Goal: Transaction & Acquisition: Purchase product/service

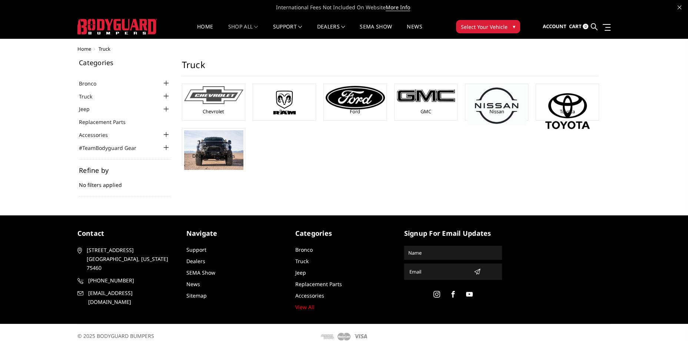
click at [230, 107] on div "Chevrolet" at bounding box center [213, 102] width 59 height 33
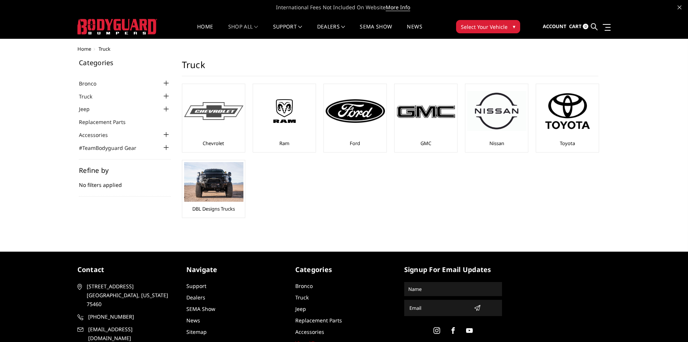
click at [226, 133] on div at bounding box center [213, 111] width 59 height 50
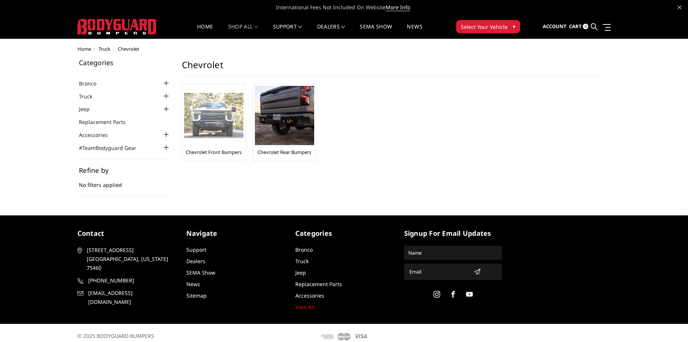
click at [203, 108] on img at bounding box center [213, 116] width 59 height 46
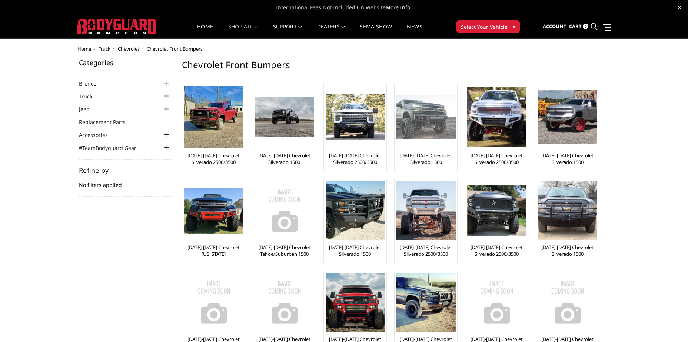
click at [424, 120] on img at bounding box center [425, 118] width 59 height 44
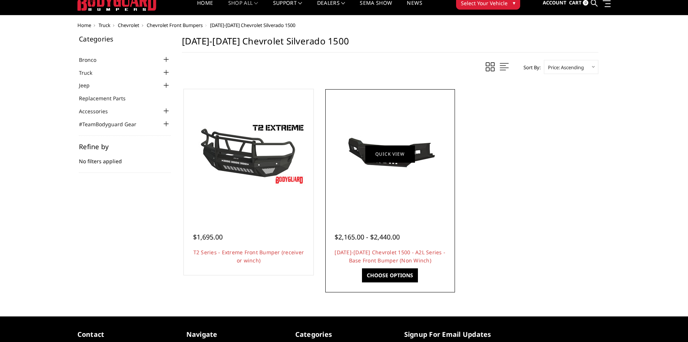
scroll to position [37, 0]
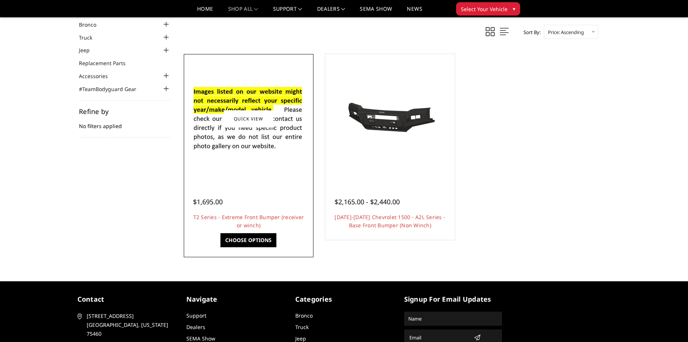
click at [258, 236] on link "Choose Options" at bounding box center [248, 240] width 56 height 14
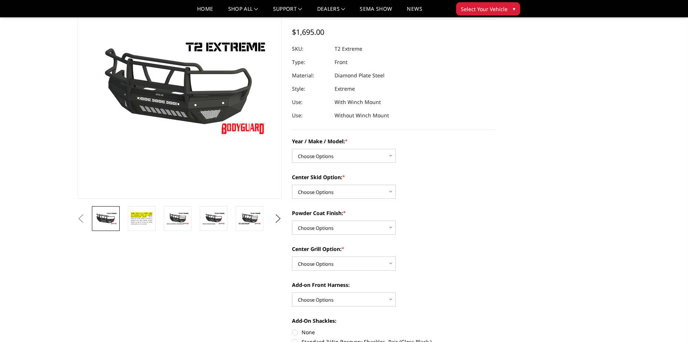
scroll to position [74, 0]
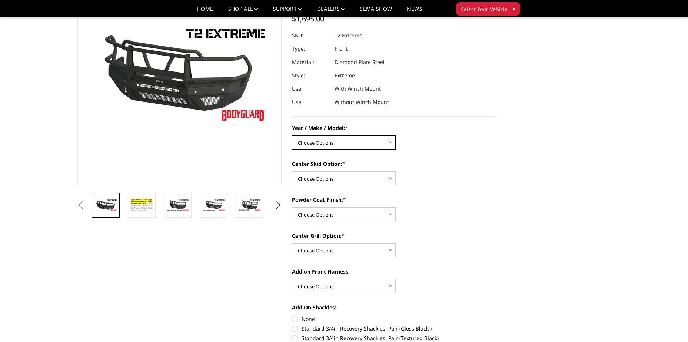
click at [389, 145] on select "Choose Options Chevrolet 19-21 1500 Chevrolet 15-19 2500 / 3500 Chevrolet 20-23…" at bounding box center [344, 143] width 104 height 14
select select "4446"
click at [292, 136] on select "Choose Options Chevrolet 19-21 1500 Chevrolet 15-19 2500 / 3500 Chevrolet 20-23…" at bounding box center [344, 143] width 104 height 14
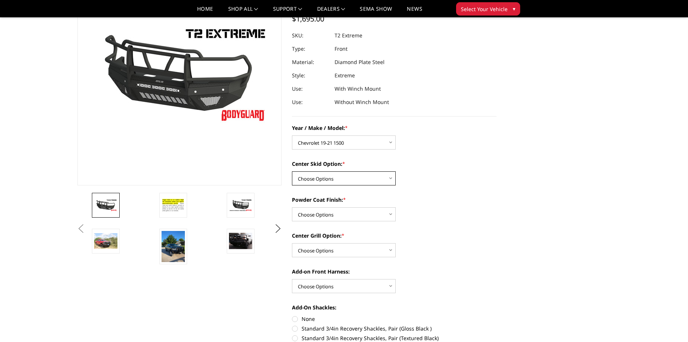
click at [334, 178] on select "Choose Options Standard center skid plate (included) Receiver tube Winch mount …" at bounding box center [344, 178] width 104 height 14
select select "4462"
click at [292, 171] on select "Choose Options Standard center skid plate (included) Receiver tube Winch mount …" at bounding box center [344, 178] width 104 height 14
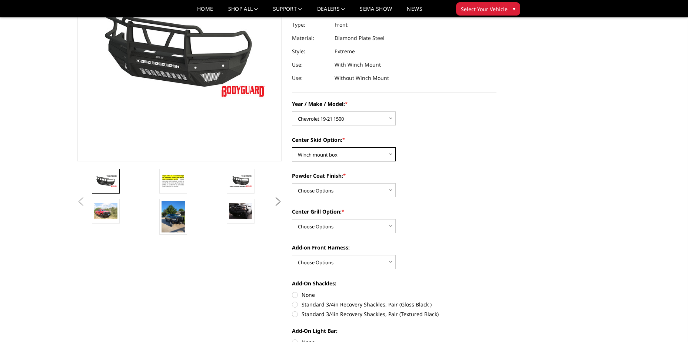
scroll to position [111, 0]
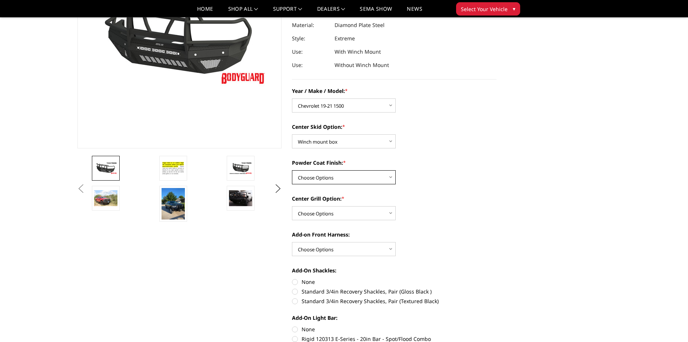
click at [389, 178] on select "Choose Options Bare metal Gloss Black Powder Coat Texture Black Powder Coat" at bounding box center [344, 177] width 104 height 14
select select "4465"
click at [292, 170] on select "Choose Options Bare metal Gloss Black Powder Coat Texture Black Powder Coat" at bounding box center [344, 177] width 104 height 14
click at [312, 211] on select "Choose Options Add expanded metal in center grill Decline this option" at bounding box center [344, 213] width 104 height 14
select select "4482"
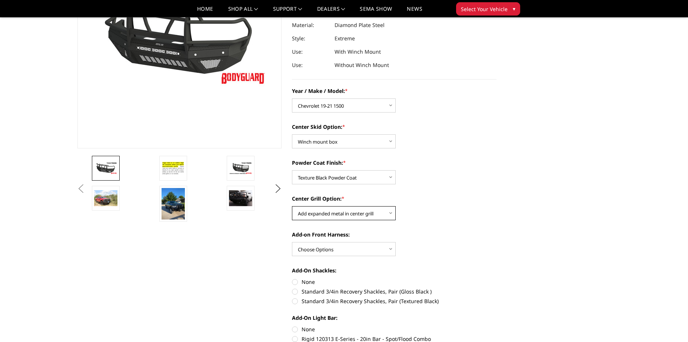
click at [292, 206] on select "Choose Options Add expanded metal in center grill Decline this option" at bounding box center [344, 213] width 104 height 14
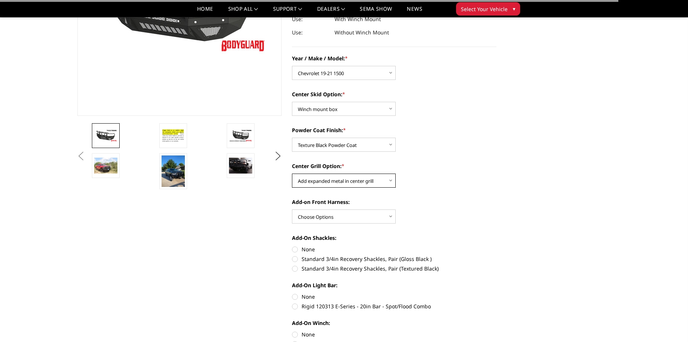
scroll to position [148, 0]
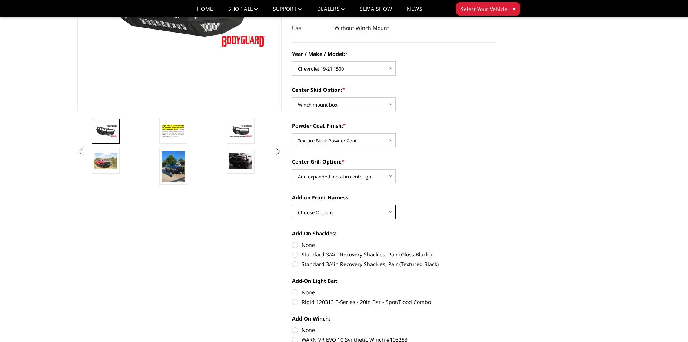
click at [374, 211] on select "Choose Options WITH front camera harness WITHOUT front camera harness" at bounding box center [344, 212] width 104 height 14
click at [309, 251] on label "Standard 3/4in Recovery Shackles, Pair (Gloss Black )" at bounding box center [394, 255] width 204 height 8
click at [496, 241] on input "Standard 3/4in Recovery Shackles, Pair (Gloss Black )" at bounding box center [496, 241] width 0 height 0
radio input "true"
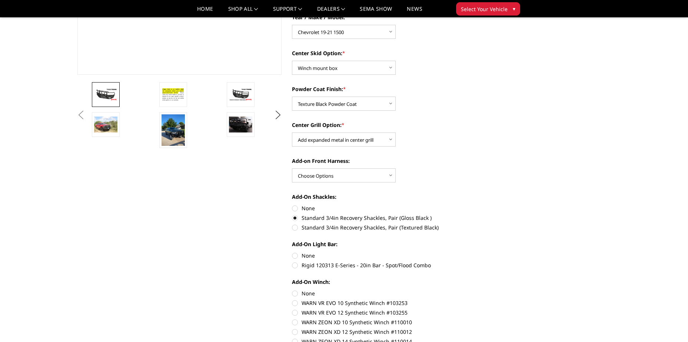
scroll to position [185, 0]
click at [336, 233] on div "Year / Make / Model: * Choose Options Chevrolet 19-21 1500 Chevrolet 15-19 2500…" at bounding box center [394, 207] width 204 height 388
click at [292, 228] on label "Standard 3/4in Recovery Shackles, Pair (Textured Black)" at bounding box center [394, 227] width 204 height 8
click at [496, 214] on input "Standard 3/4in Recovery Shackles, Pair (Textured Black)" at bounding box center [496, 214] width 0 height 0
radio input "true"
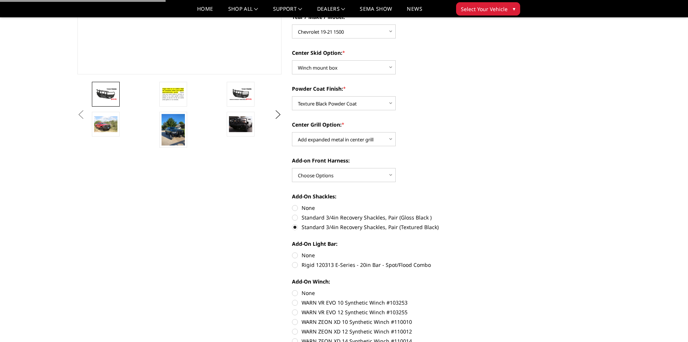
scroll to position [222, 0]
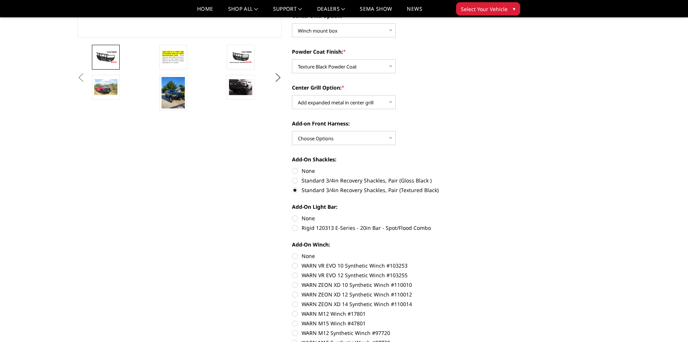
click at [297, 226] on label "Rigid 120313 E-Series - 20in Bar - Spot/Flood Combo" at bounding box center [394, 228] width 204 height 8
click at [496, 215] on input "Rigid 120313 E-Series - 20in Bar - Spot/Flood Combo" at bounding box center [496, 214] width 0 height 0
radio input "true"
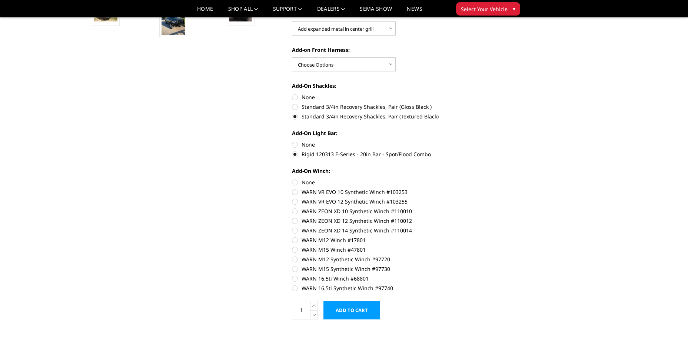
scroll to position [296, 0]
click at [301, 260] on label "WARN M12 Synthetic Winch #97720" at bounding box center [394, 259] width 204 height 8
click at [496, 246] on input "WARN M12 Synthetic Winch #97720" at bounding box center [496, 246] width 0 height 0
radio input "true"
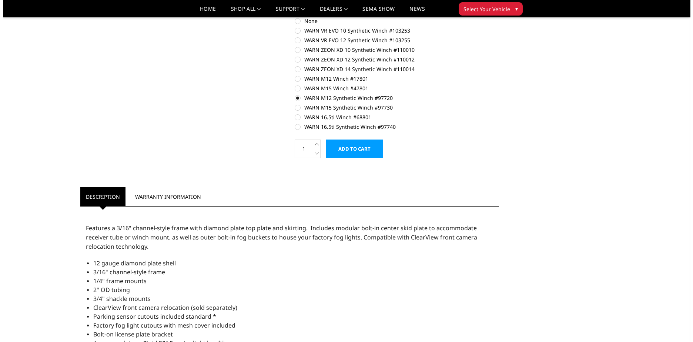
scroll to position [444, 0]
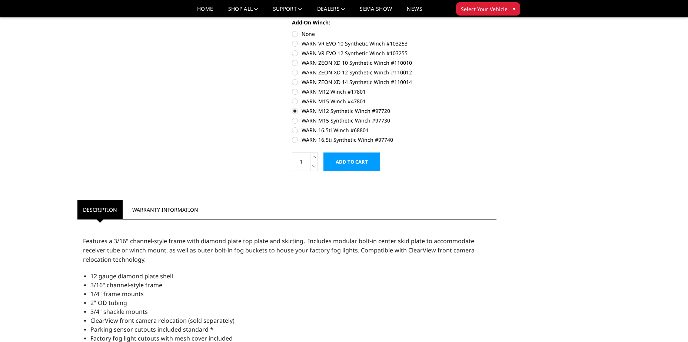
click at [361, 160] on input "Add to Cart" at bounding box center [351, 162] width 57 height 19
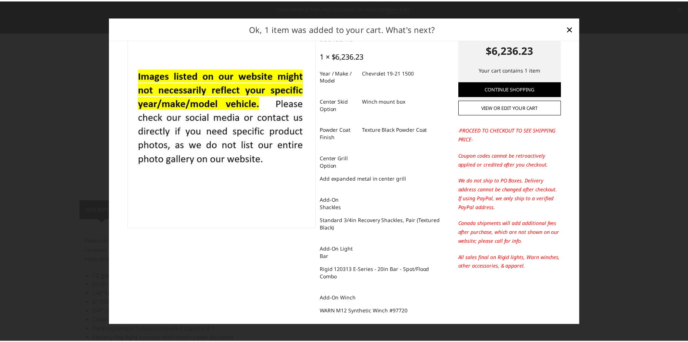
scroll to position [48, 0]
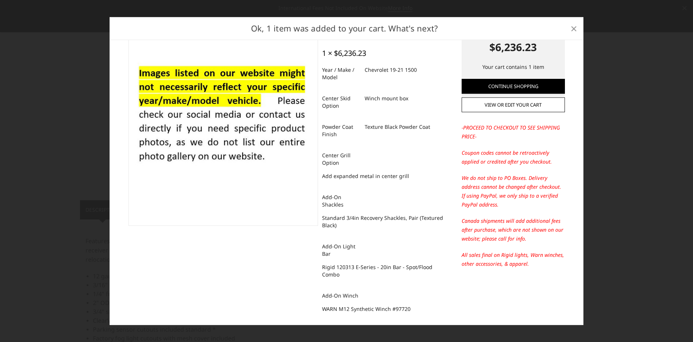
click at [576, 27] on span "×" at bounding box center [574, 28] width 7 height 16
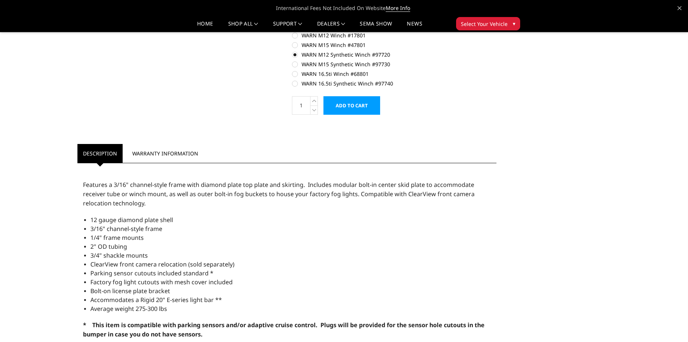
scroll to position [518, 0]
